Goal: Find contact information: Find contact information

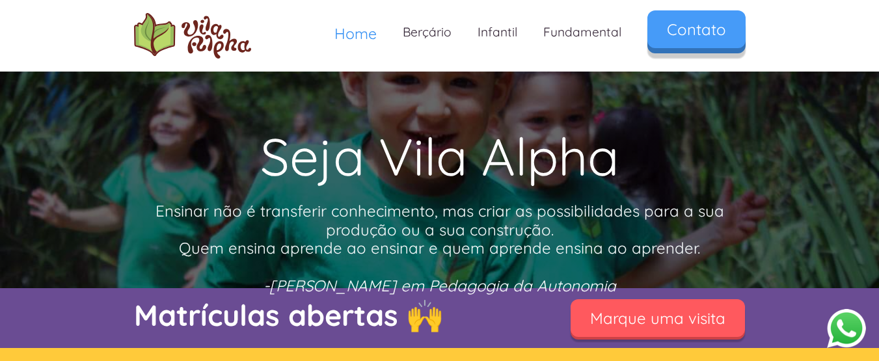
click at [675, 31] on link "Contato" at bounding box center [696, 29] width 98 height 38
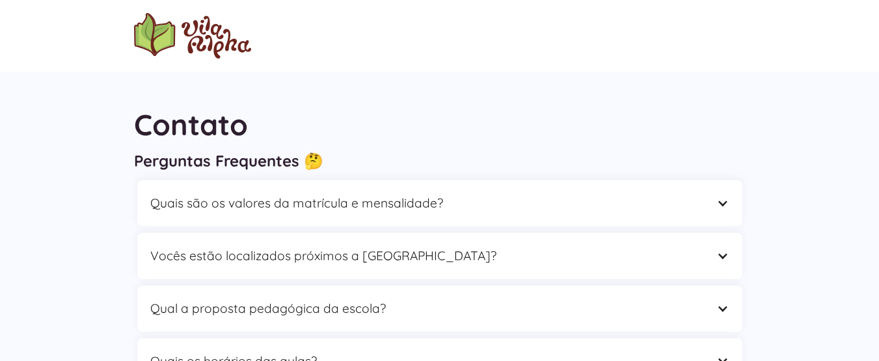
scroll to position [65, 0]
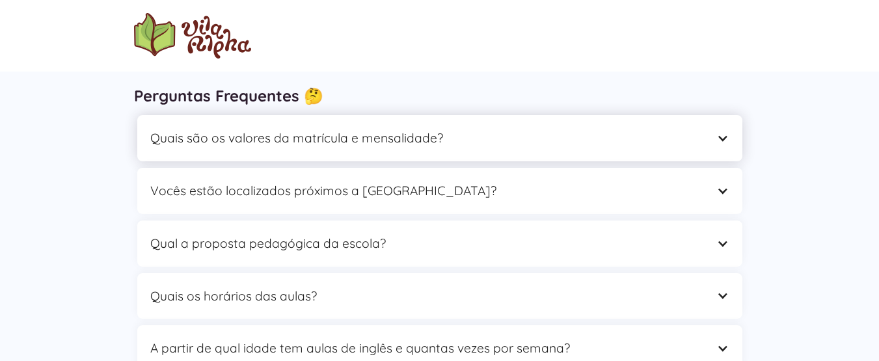
click at [556, 132] on div "Quais são os valores da matrícula e mensalidade?" at bounding box center [426, 138] width 553 height 20
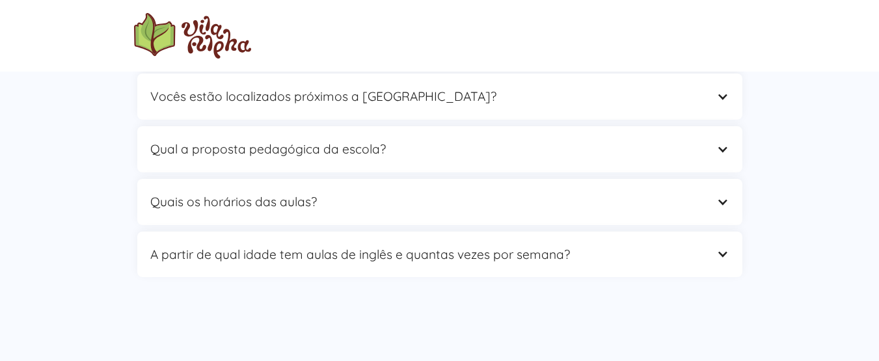
scroll to position [0, 0]
